Goal: Task Accomplishment & Management: Complete application form

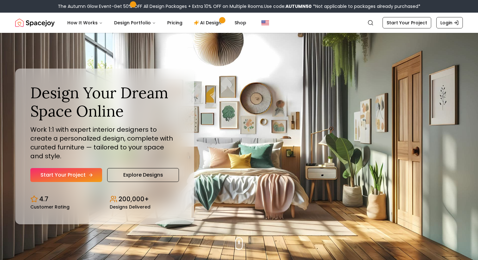
click at [82, 172] on link "Start Your Project" at bounding box center [66, 175] width 72 height 14
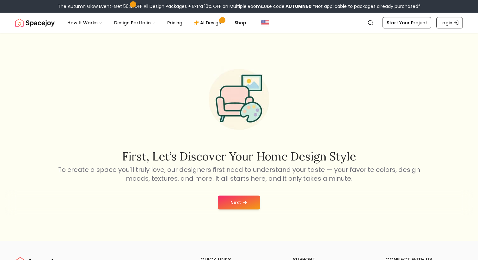
click at [244, 201] on icon at bounding box center [244, 202] width 5 height 5
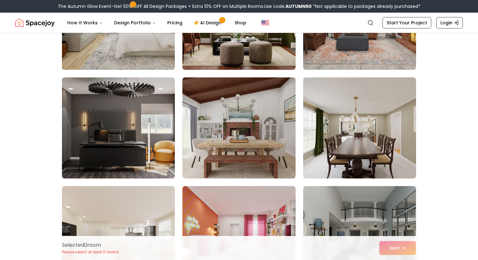
scroll to position [1205, 0]
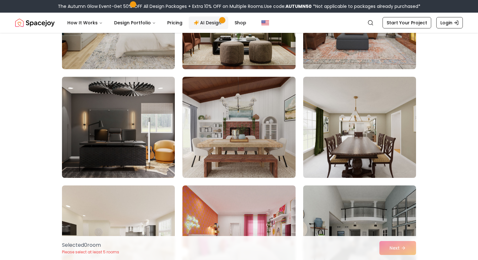
click at [210, 25] on link "AI Design" at bounding box center [209, 22] width 40 height 13
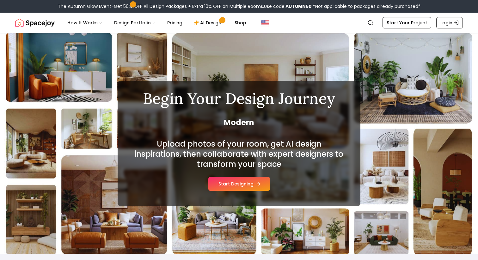
click at [237, 184] on button "Start Designing" at bounding box center [239, 184] width 62 height 14
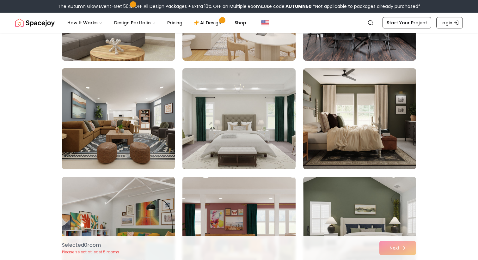
scroll to position [127, 0]
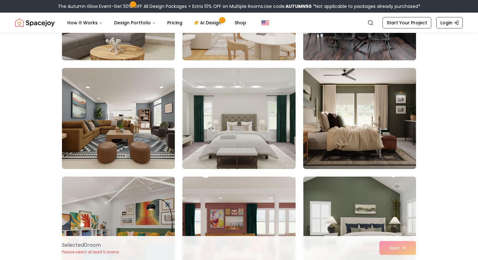
click at [240, 144] on img at bounding box center [239, 118] width 119 height 106
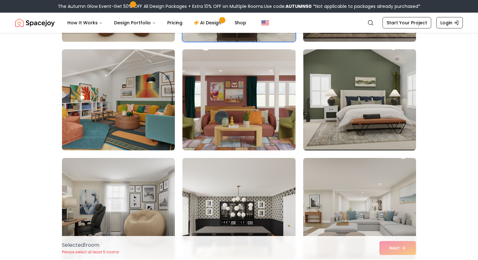
scroll to position [255, 0]
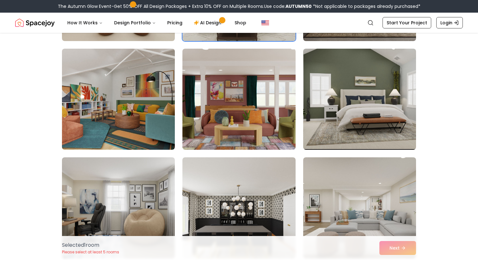
click at [261, 103] on img at bounding box center [238, 99] width 113 height 101
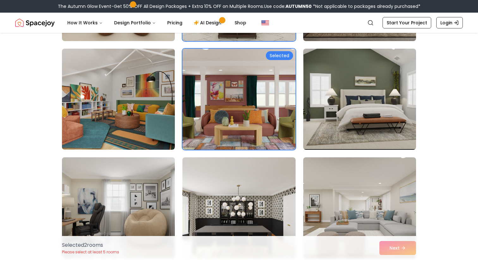
click at [143, 207] on img at bounding box center [118, 208] width 119 height 106
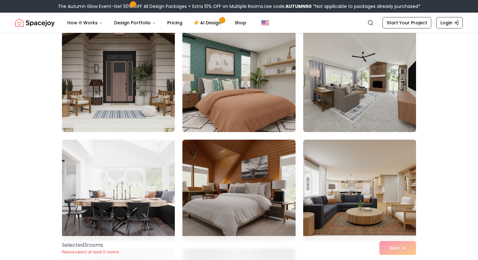
scroll to position [1584, 0]
